Goal: Obtain resource: Obtain resource

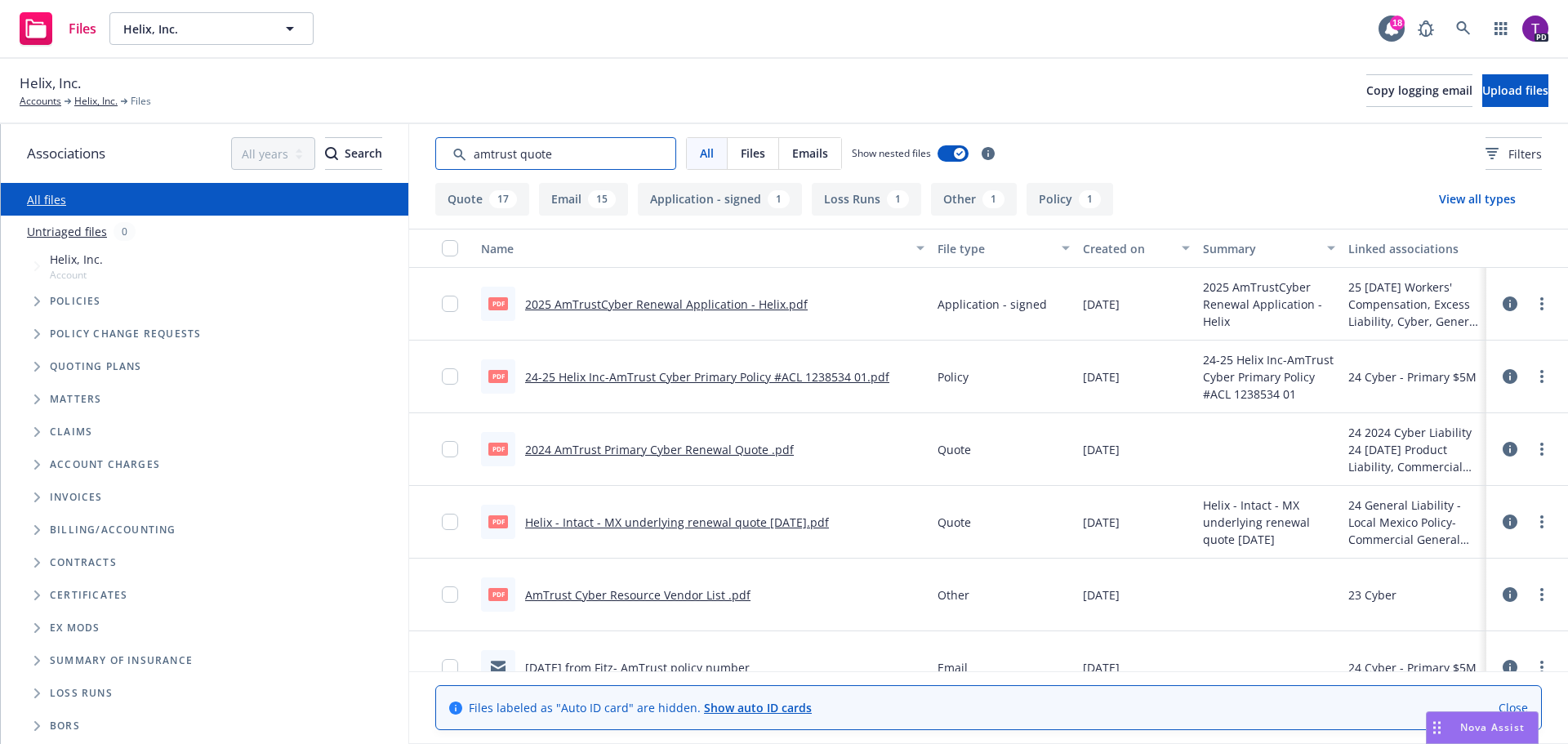
drag, startPoint x: 576, startPoint y: 150, endPoint x: 401, endPoint y: 171, distance: 176.3
click at [401, 171] on div "Associations All years 2027 2026 2025 2024 2023 2022 2021 2020 2019 2018 2017 2…" at bounding box center [784, 434] width 1567 height 620
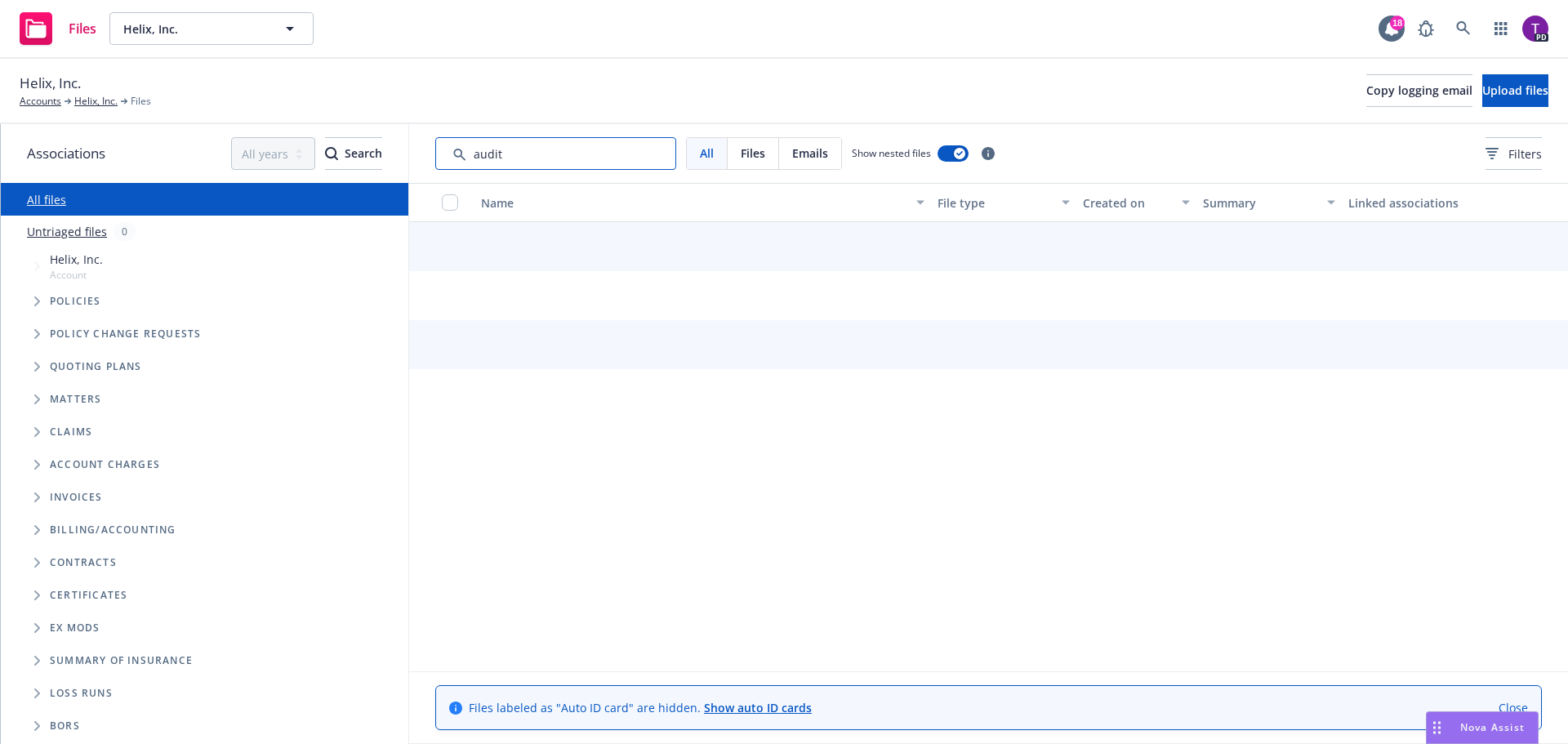
type input "audit"
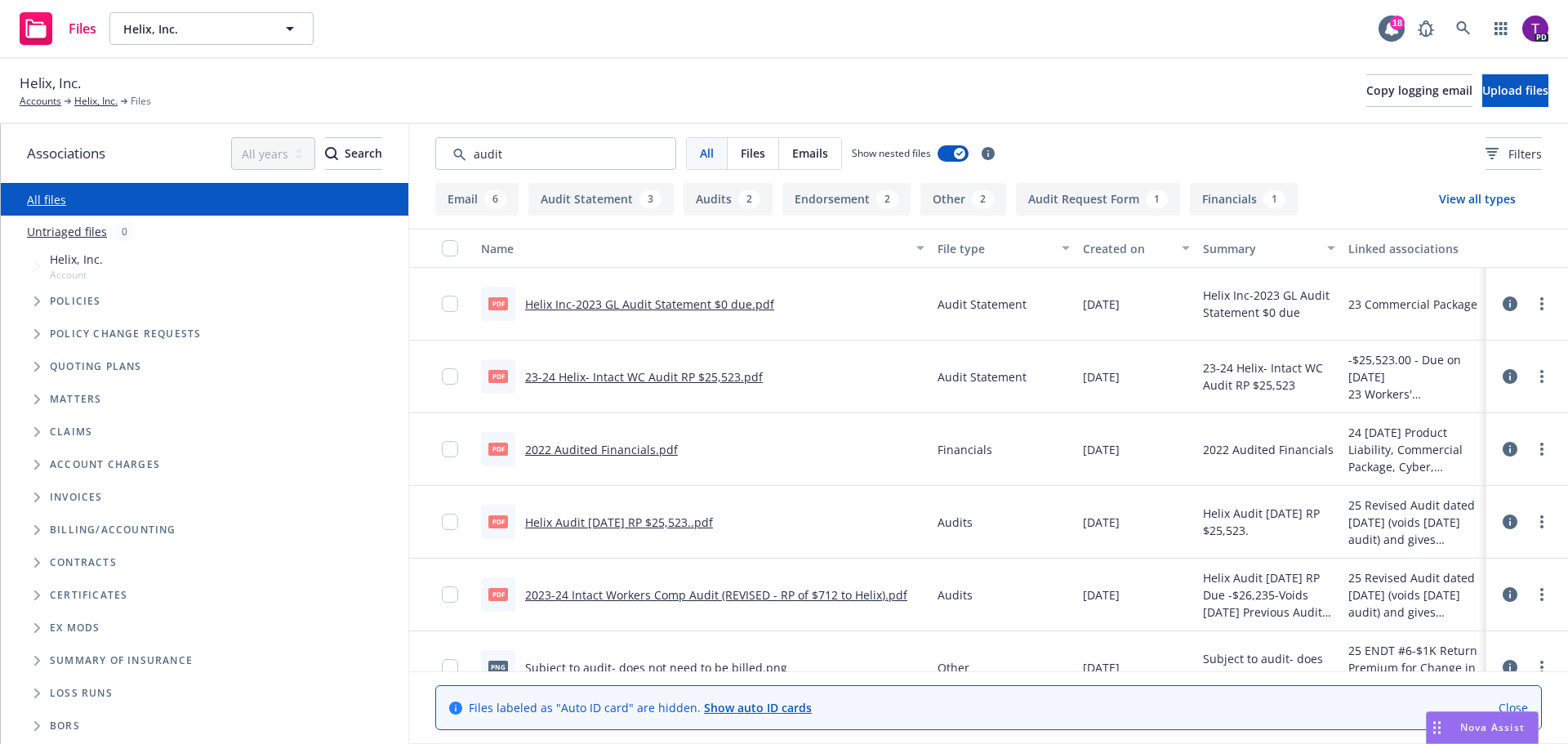
click at [592, 304] on link "Helix Inc-2023 GL Audit Statement $0 due.pdf" at bounding box center [649, 304] width 249 height 15
